Goal: Go to known website: Access a specific website the user already knows

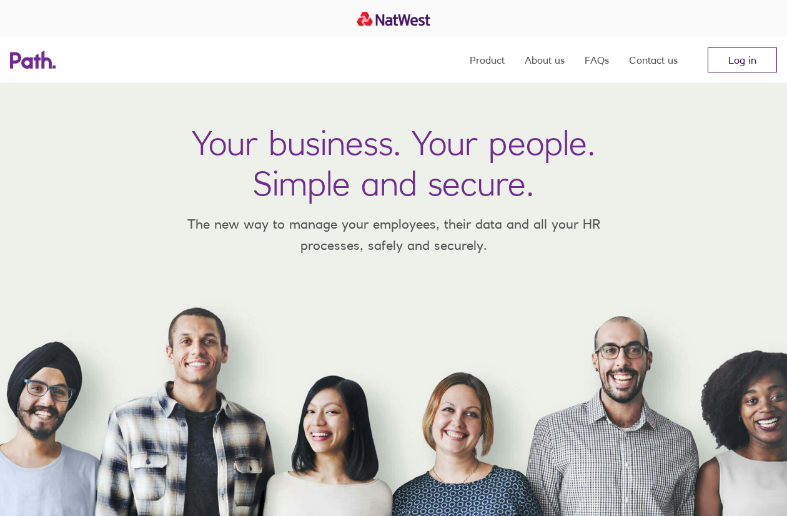
click at [743, 63] on link "Log in" at bounding box center [742, 59] width 69 height 25
